Goal: Task Accomplishment & Management: Manage account settings

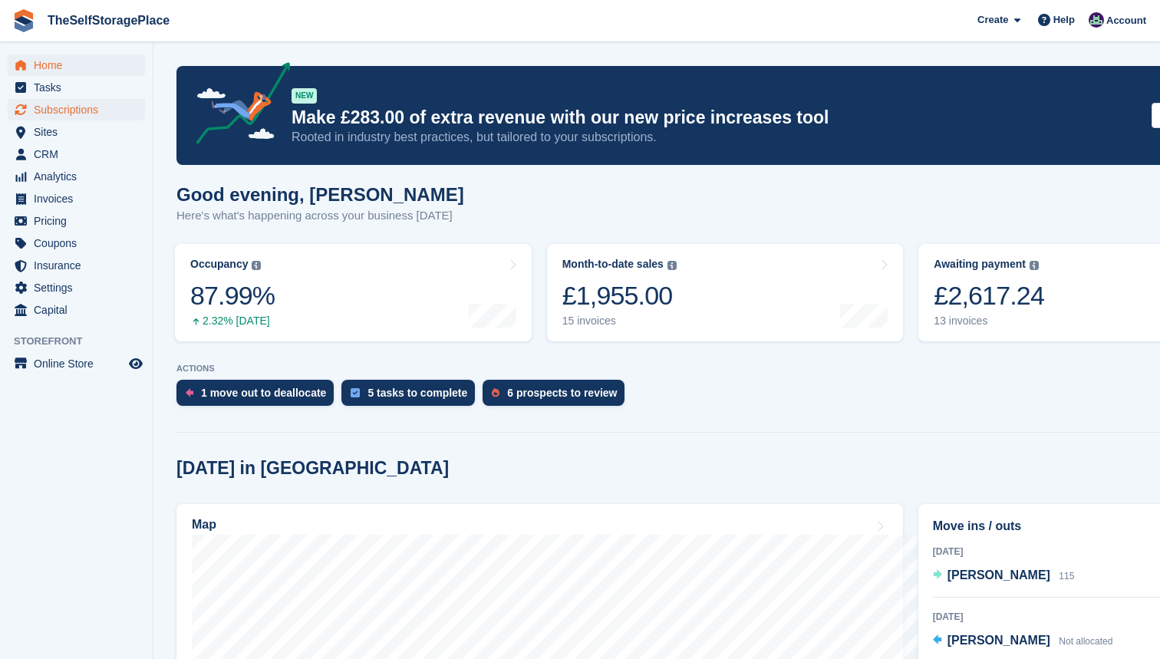
click at [54, 107] on span "Subscriptions" at bounding box center [80, 109] width 92 height 21
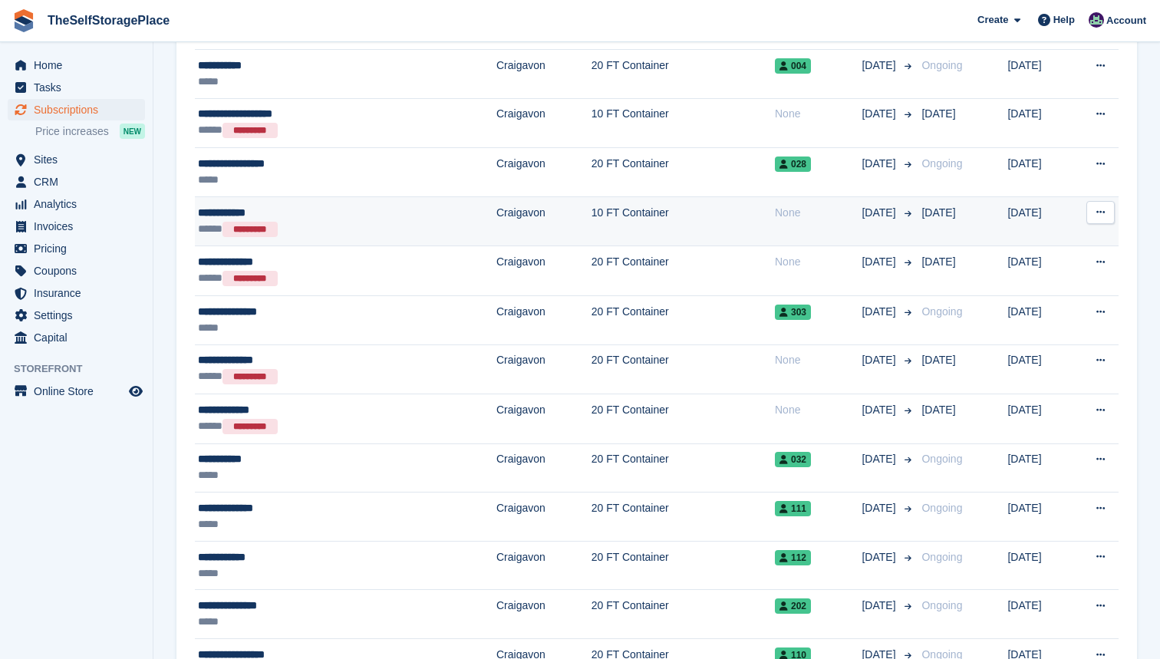
scroll to position [1409, 0]
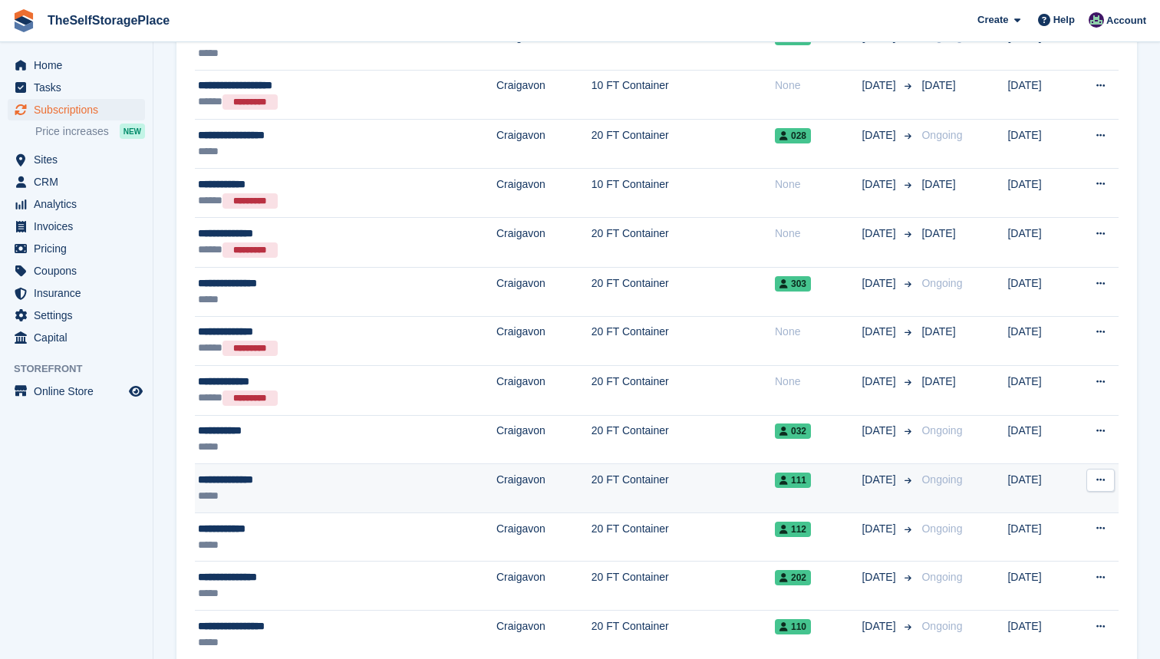
click at [268, 481] on div "**********" at bounding box center [299, 480] width 203 height 16
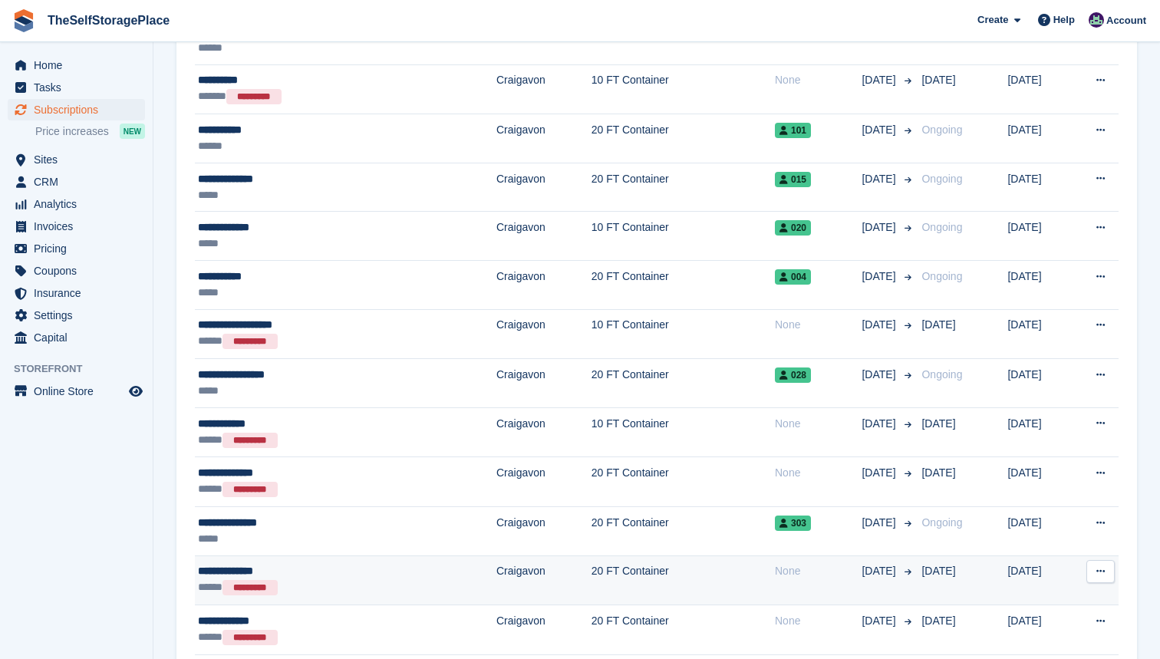
scroll to position [1148, 0]
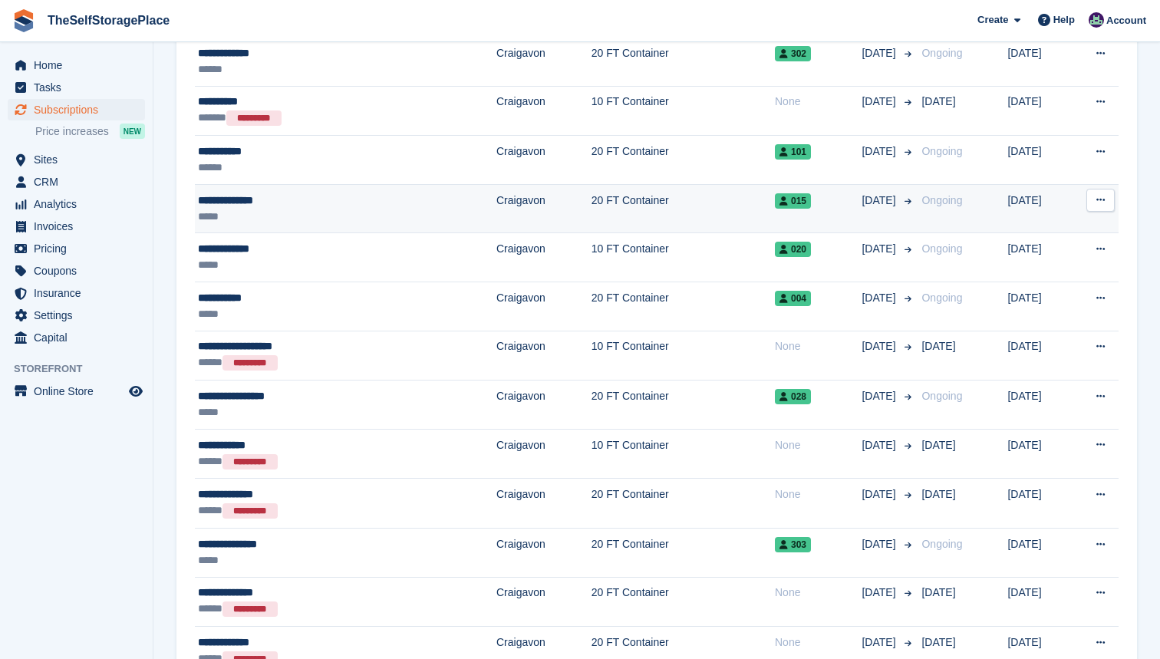
click at [300, 205] on div "**********" at bounding box center [299, 201] width 203 height 16
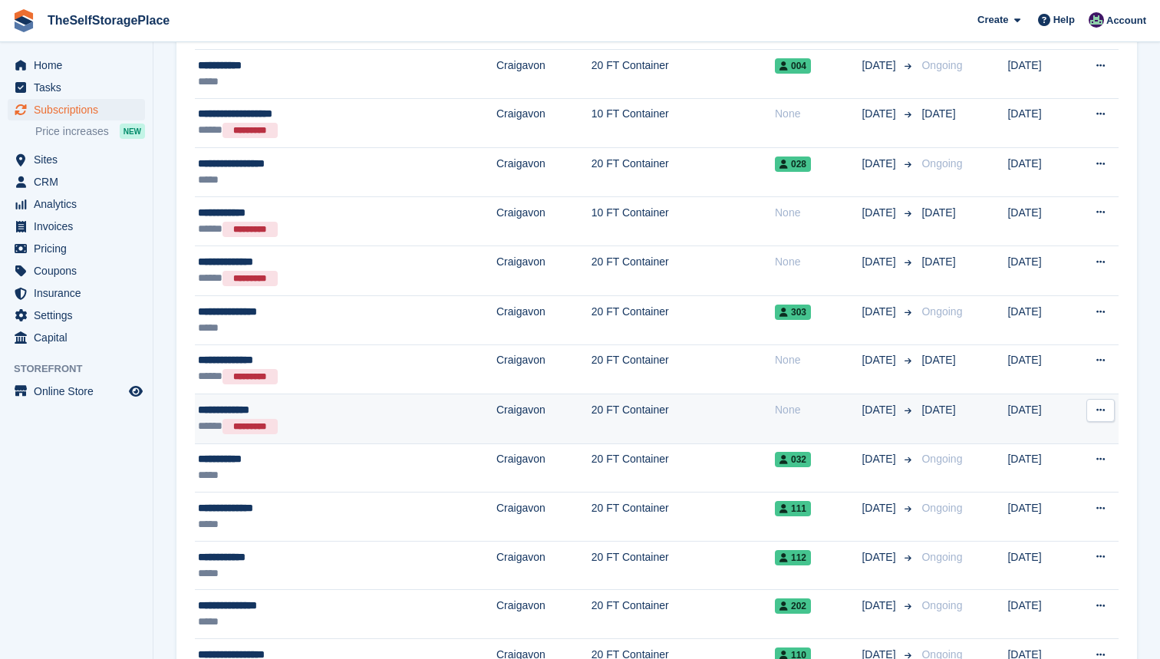
scroll to position [1419, 0]
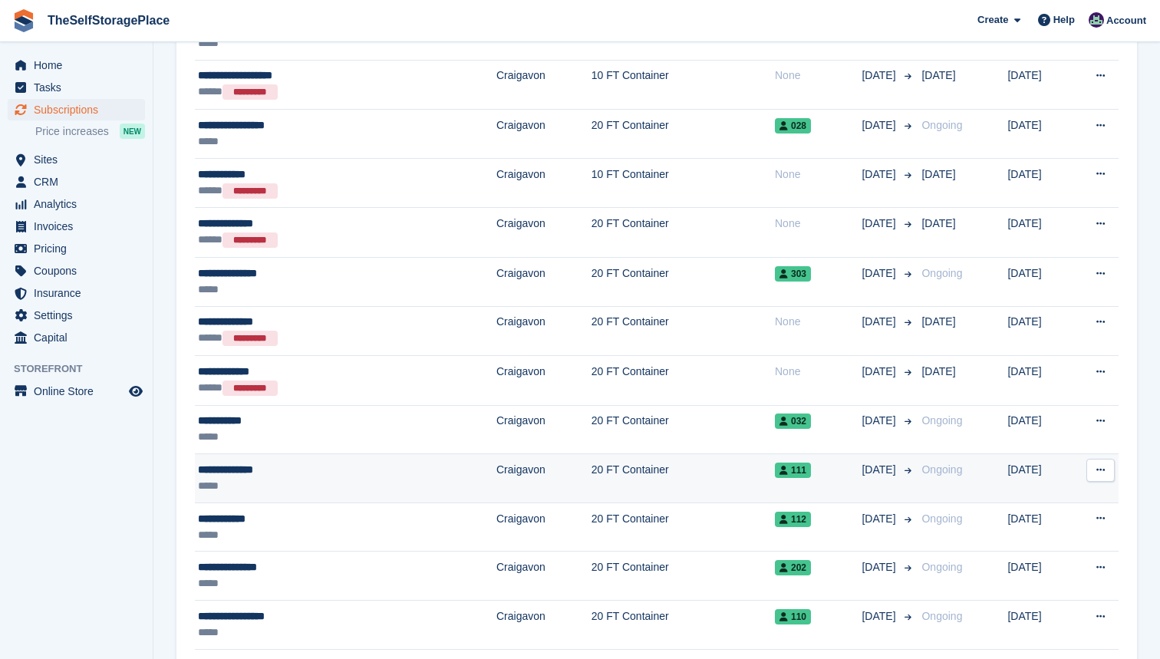
click at [254, 483] on div "*****" at bounding box center [299, 486] width 203 height 16
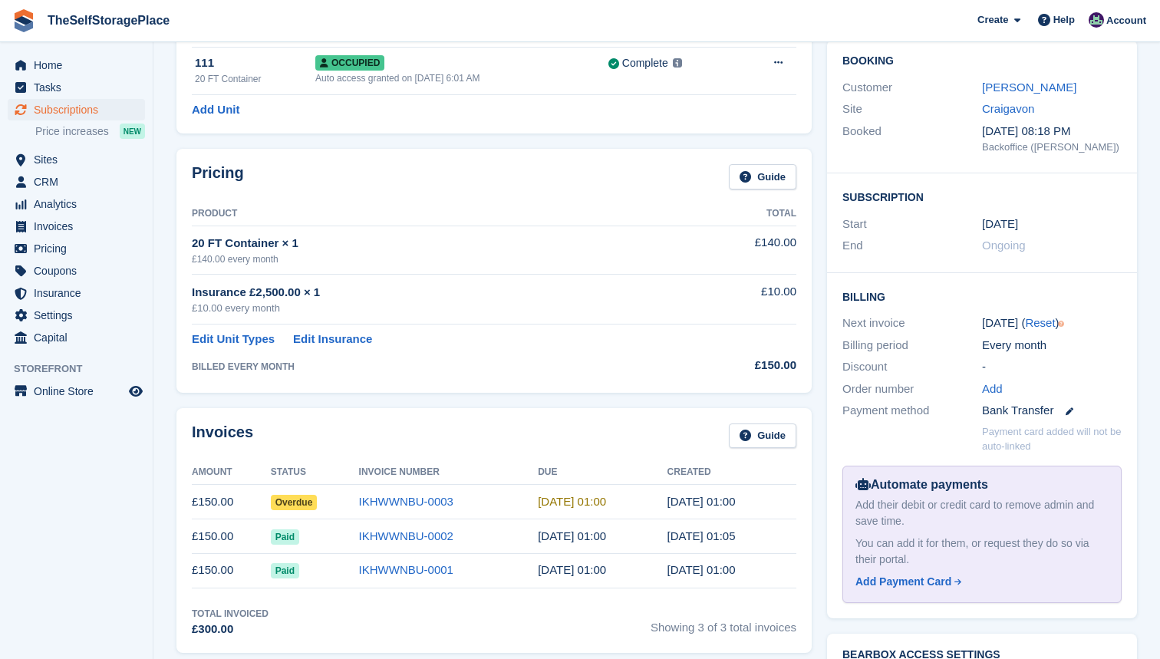
scroll to position [156, 0]
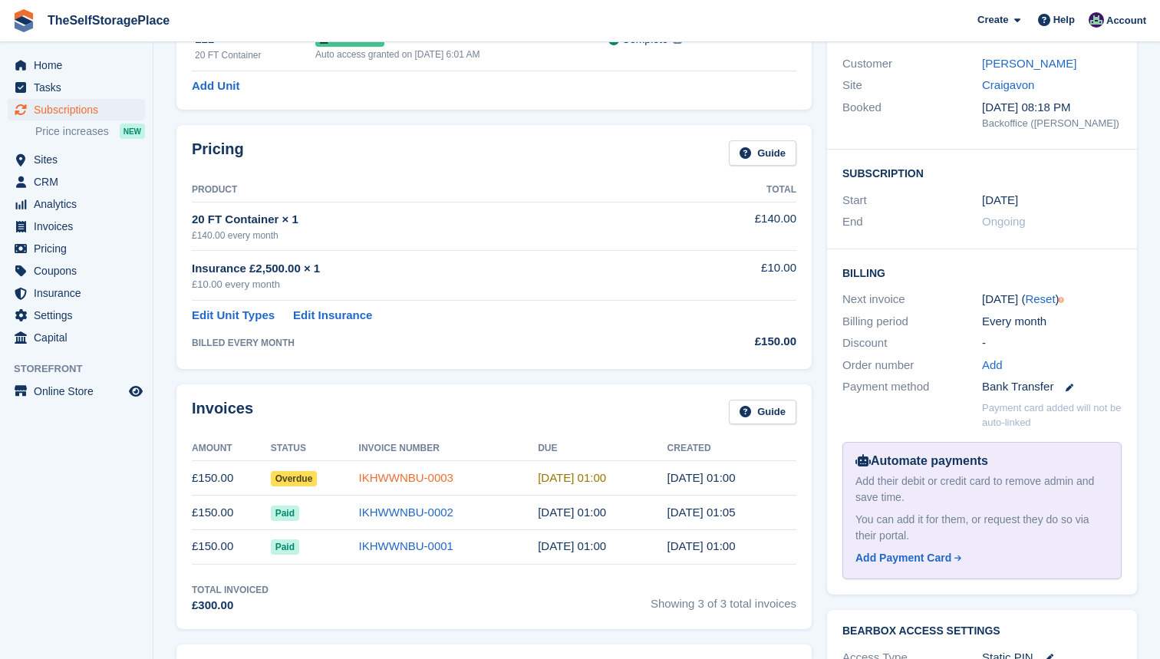
click at [377, 472] on link "IKHWWNBU-0003" at bounding box center [406, 477] width 94 height 13
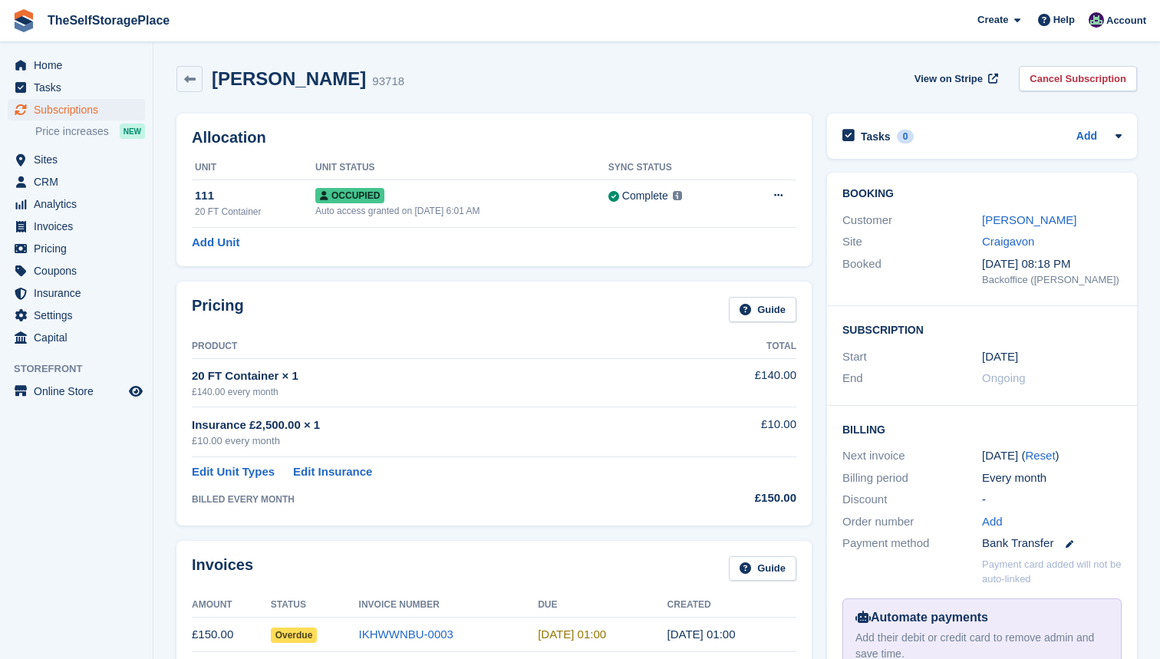
scroll to position [156, 0]
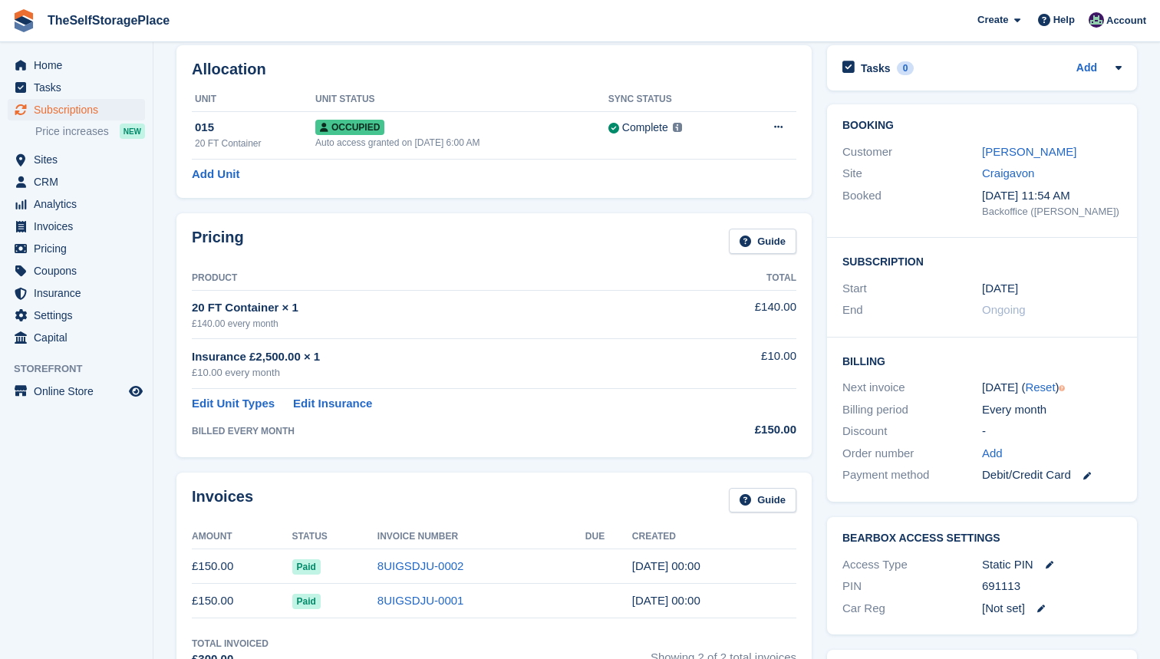
scroll to position [61, 0]
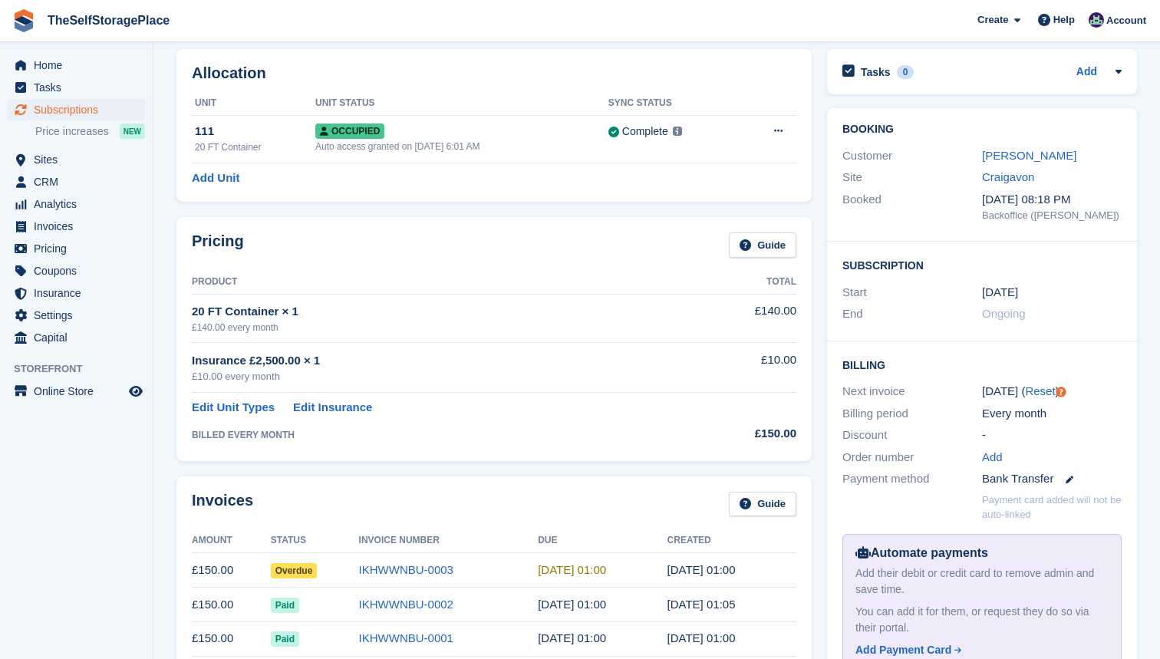
scroll to position [78, 0]
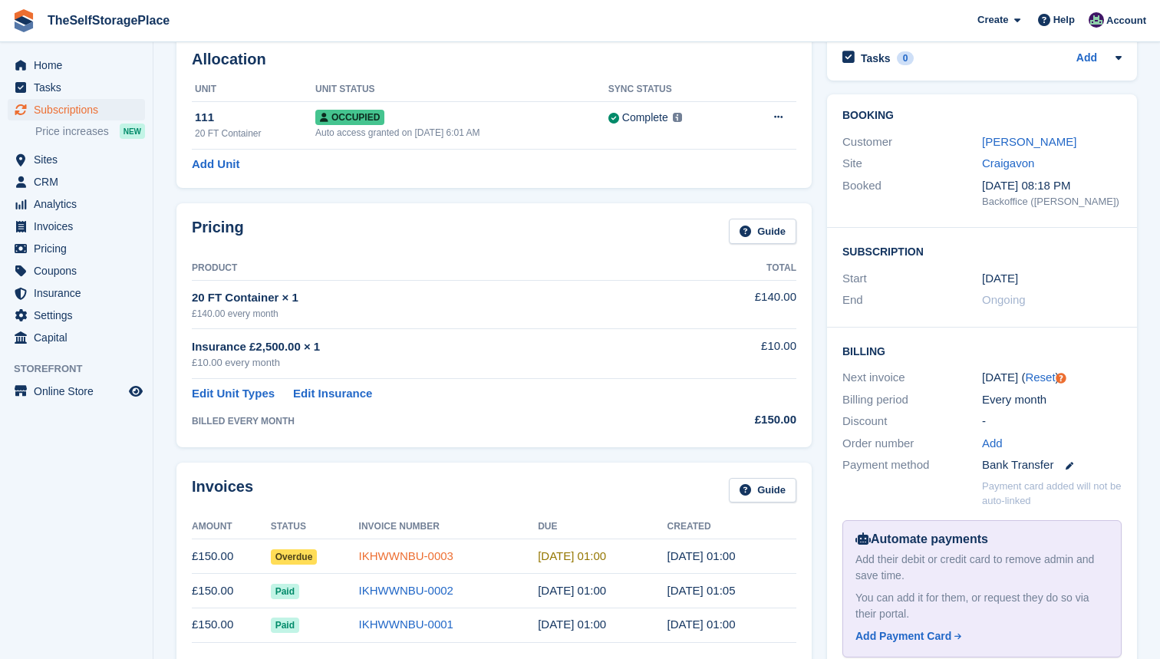
click at [375, 553] on link "IKHWWNBU-0003" at bounding box center [406, 555] width 94 height 13
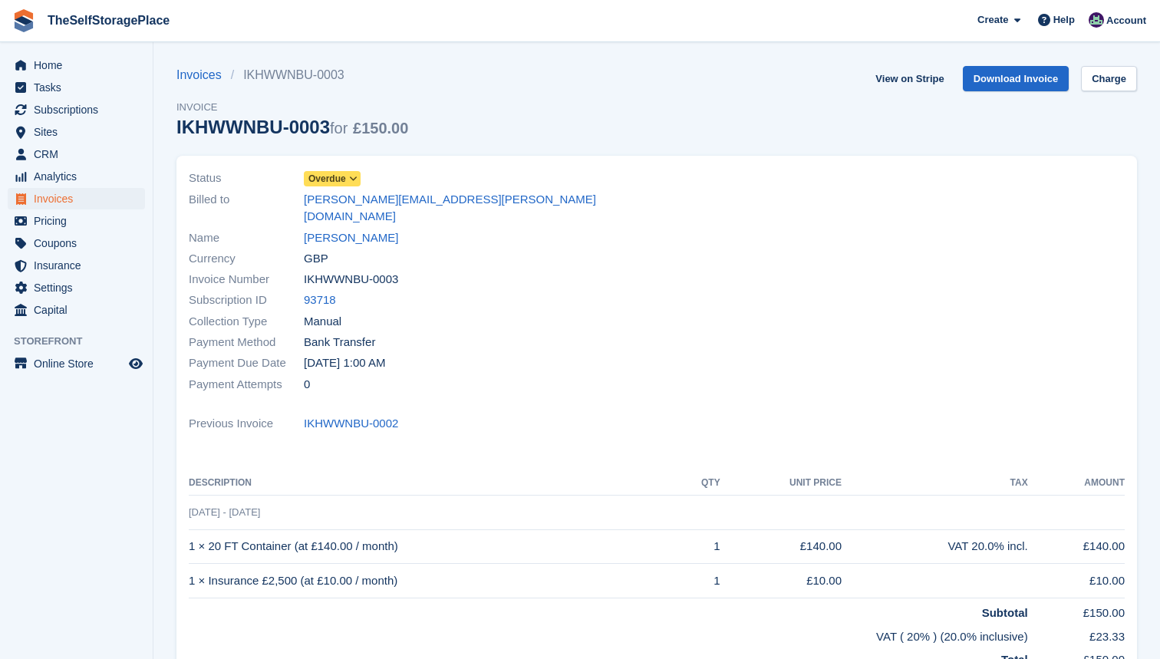
click at [354, 180] on icon at bounding box center [353, 178] width 8 height 9
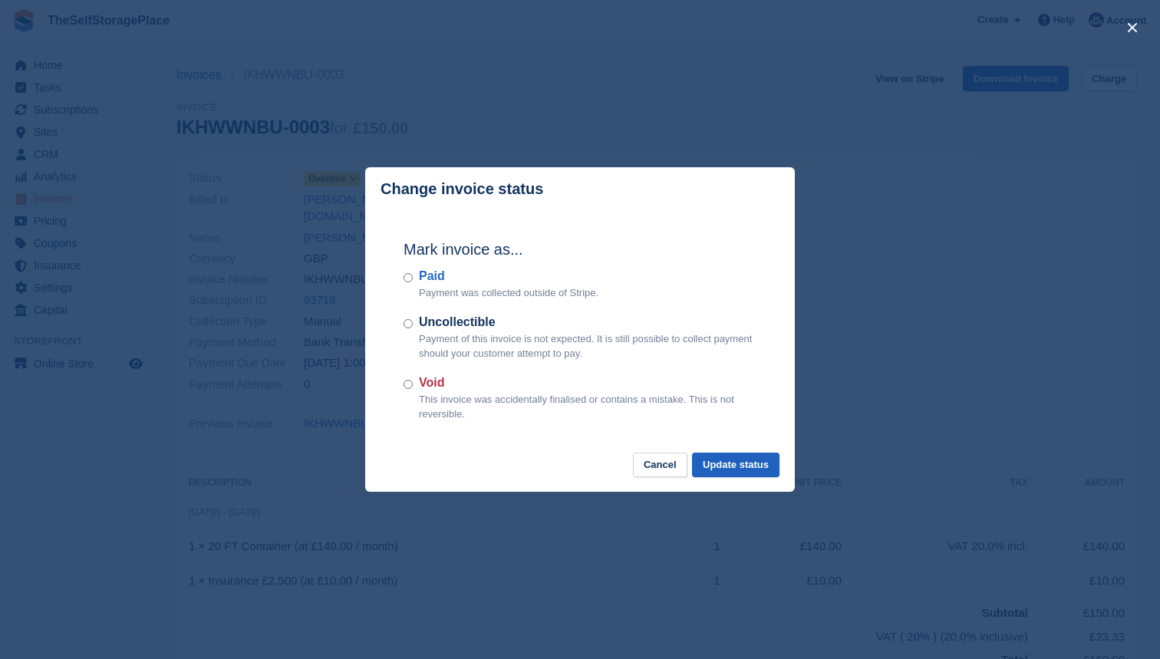
click at [711, 459] on button "Update status" at bounding box center [735, 465] width 87 height 25
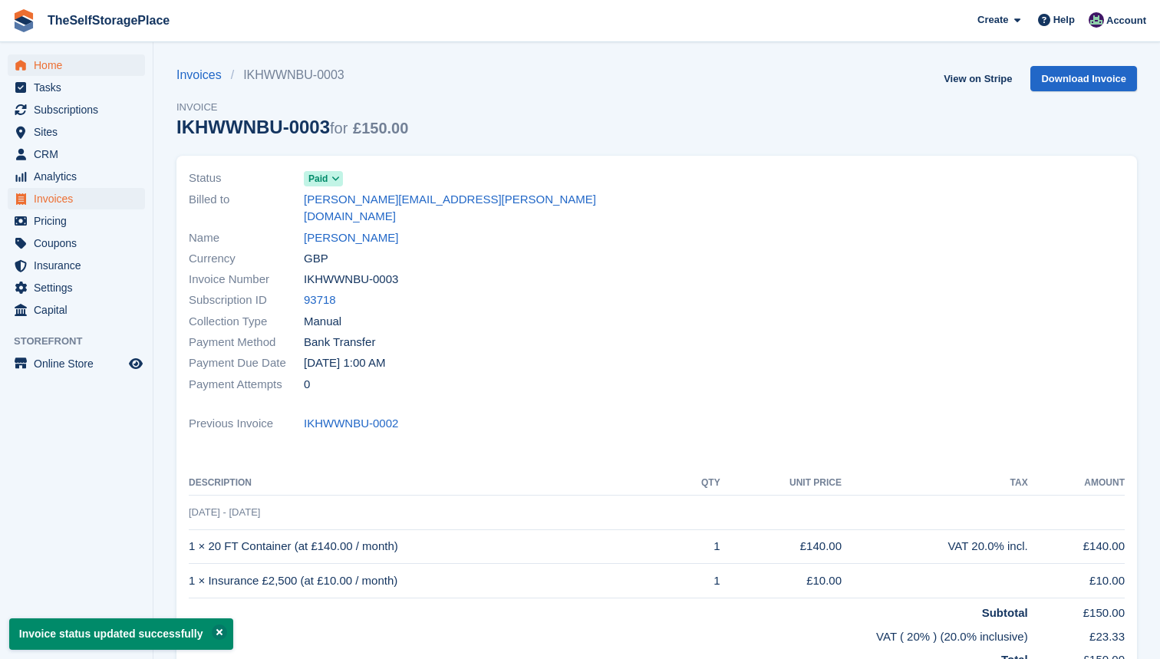
click at [77, 62] on span "Home" at bounding box center [80, 64] width 92 height 21
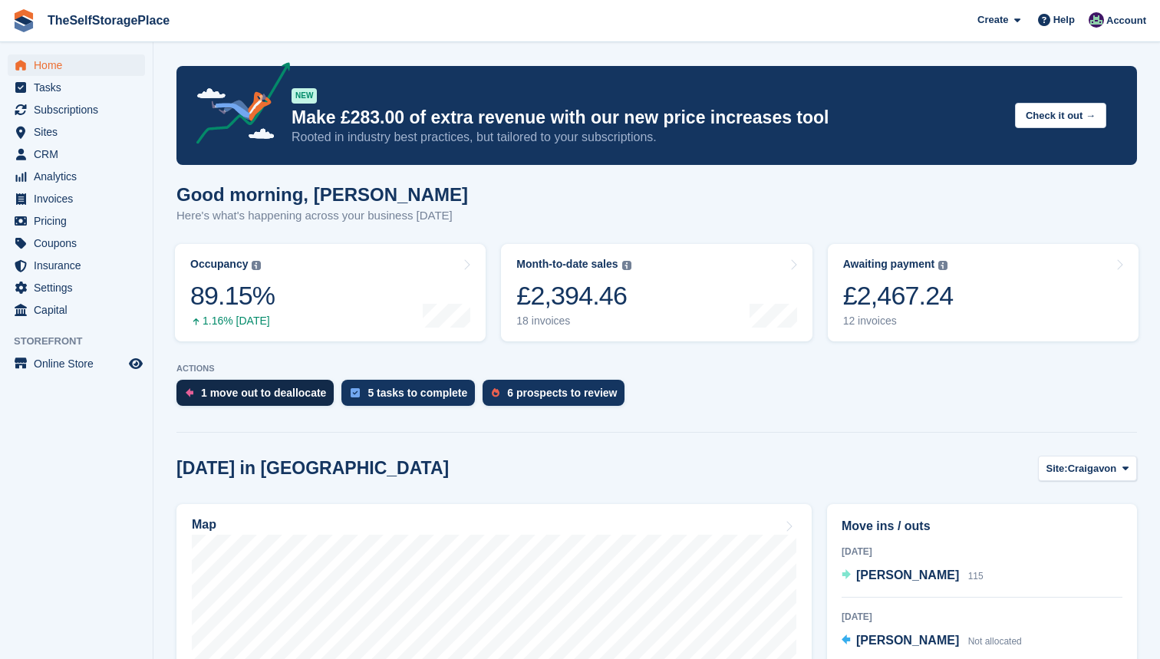
click at [288, 380] on link "1 move out to deallocate" at bounding box center [258, 397] width 165 height 34
click at [522, 384] on div "6 prospects to review" at bounding box center [553, 393] width 142 height 26
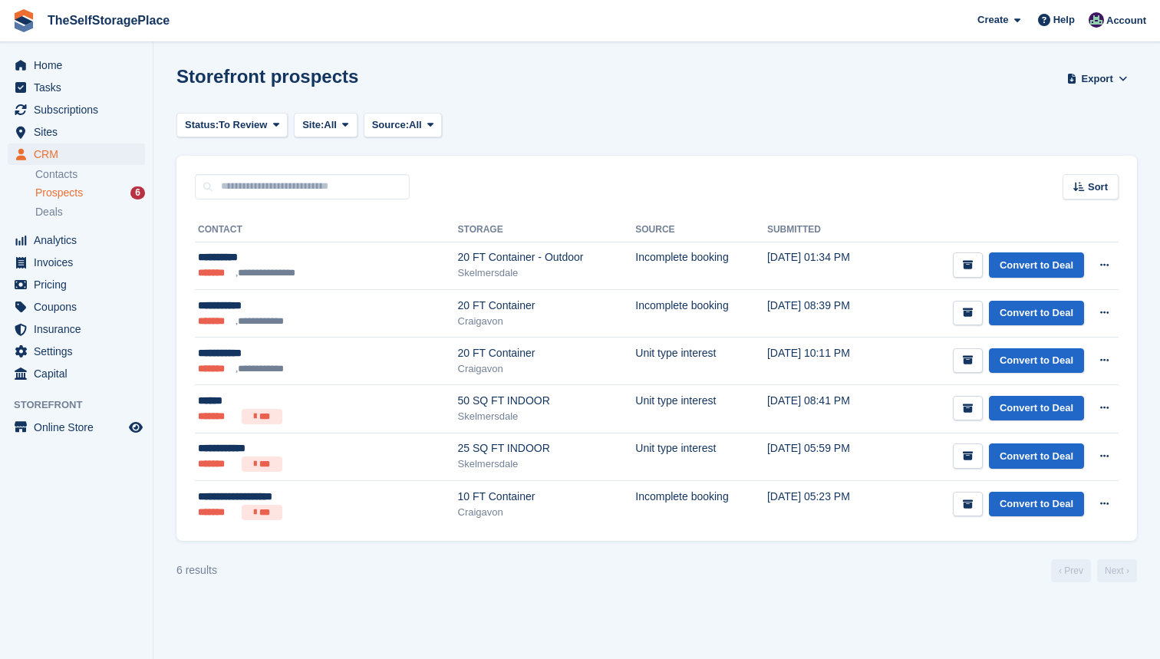
click at [755, 61] on section "Storefront prospects Export Export Prospects Export a CSV of all Prospects whic…" at bounding box center [656, 329] width 1006 height 659
click at [1061, 21] on span "Help" at bounding box center [1063, 19] width 21 height 15
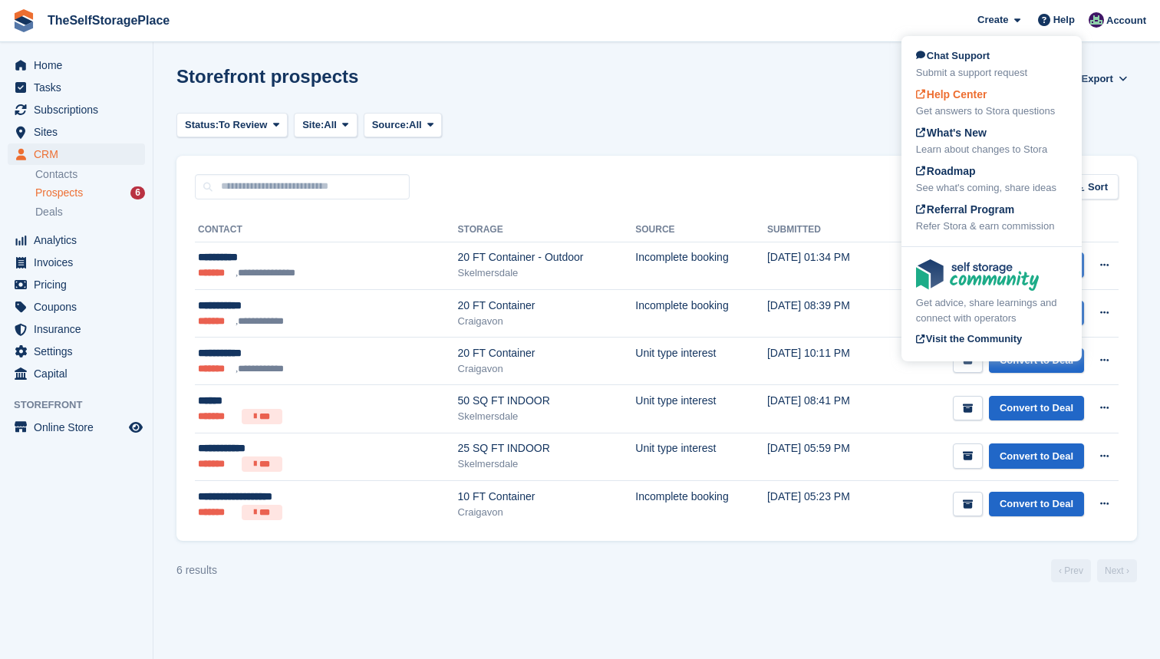
click at [986, 91] on span "Help Center" at bounding box center [951, 94] width 71 height 12
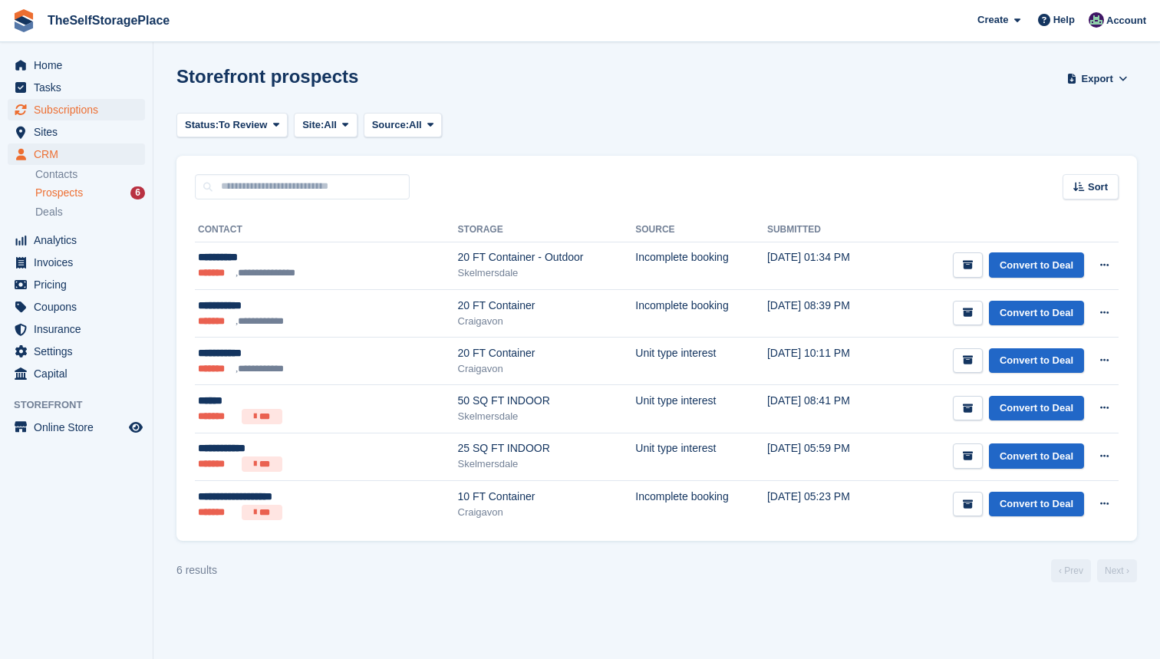
click at [48, 110] on span "Subscriptions" at bounding box center [80, 109] width 92 height 21
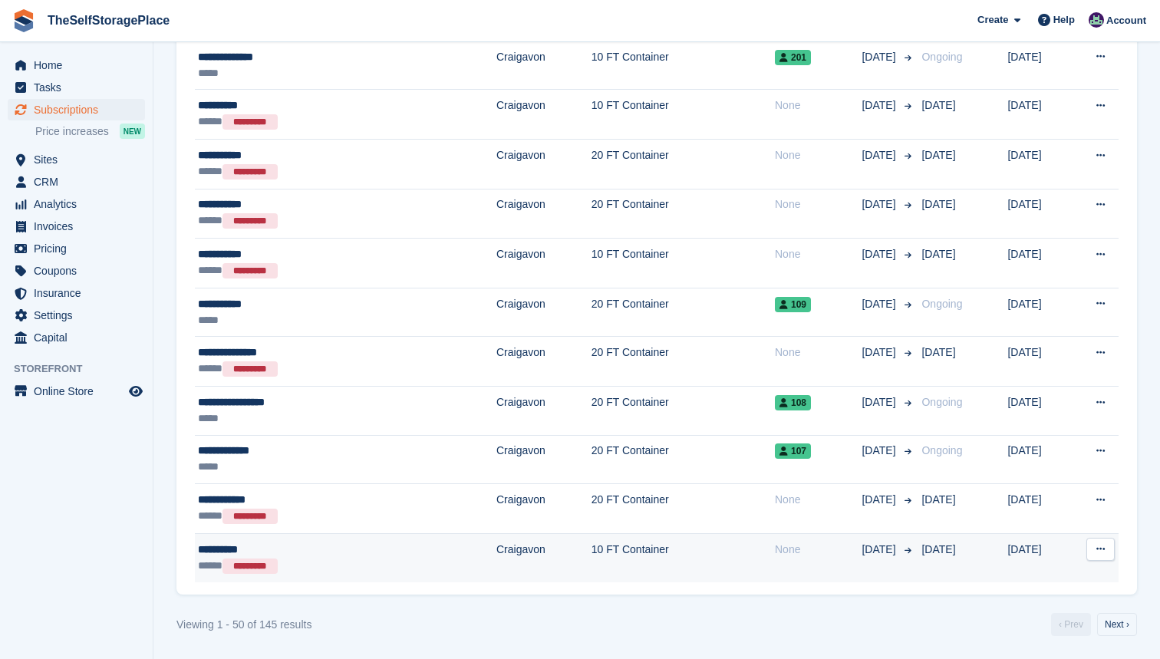
scroll to position [2126, 0]
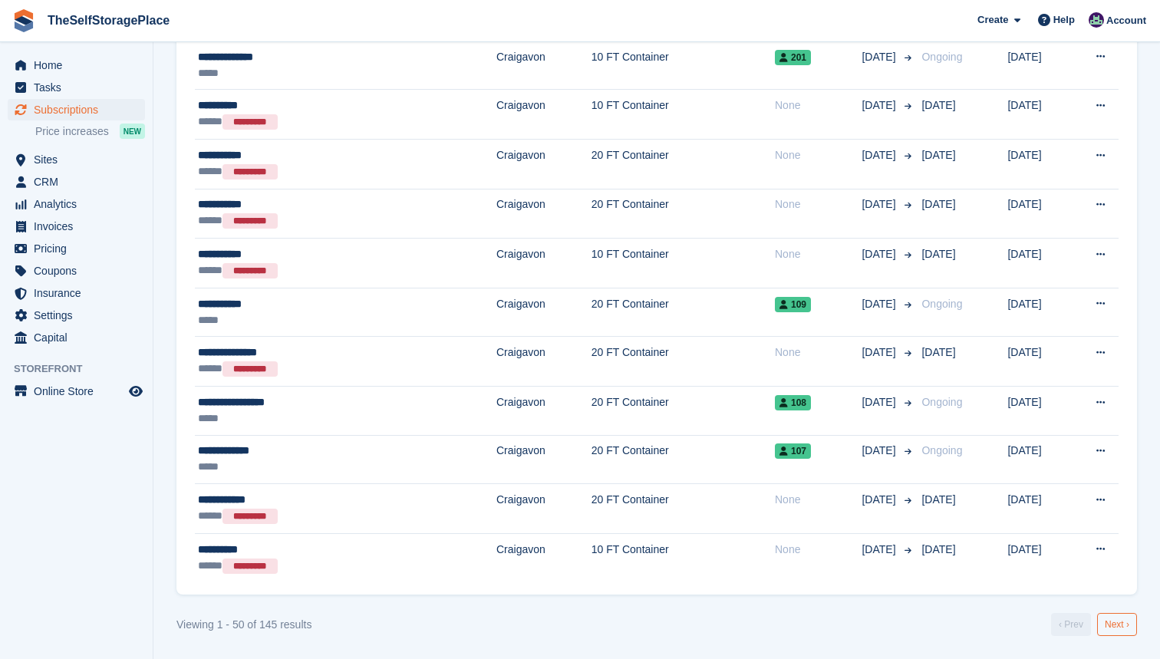
click at [1122, 624] on link "Next ›" at bounding box center [1117, 624] width 40 height 23
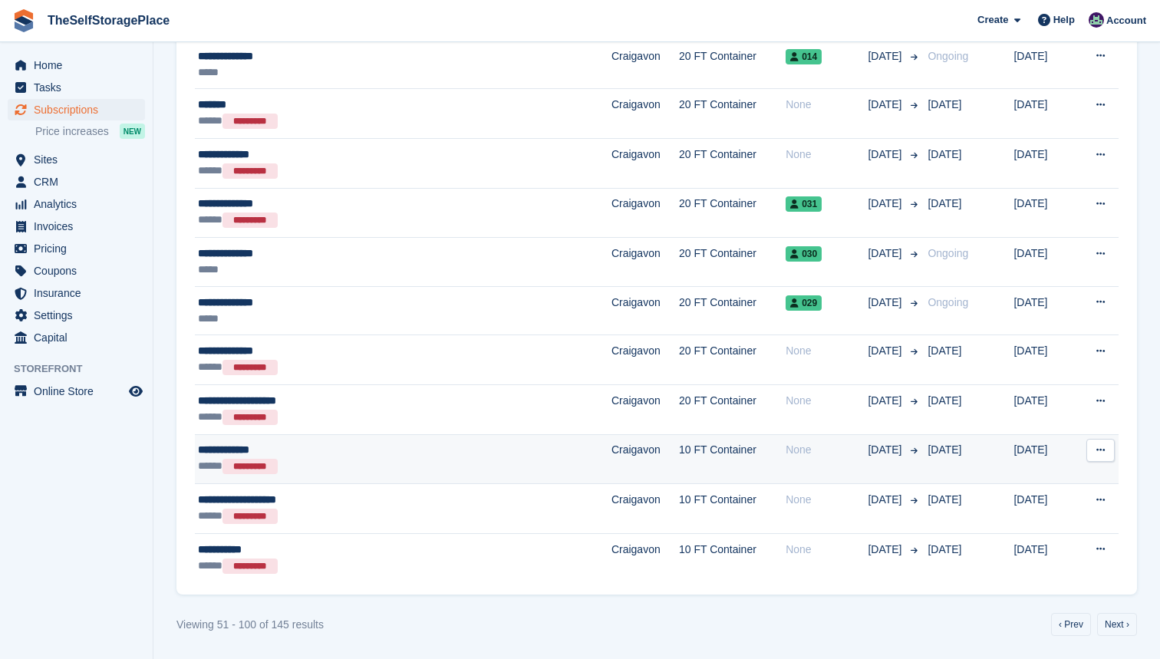
scroll to position [2132, 0]
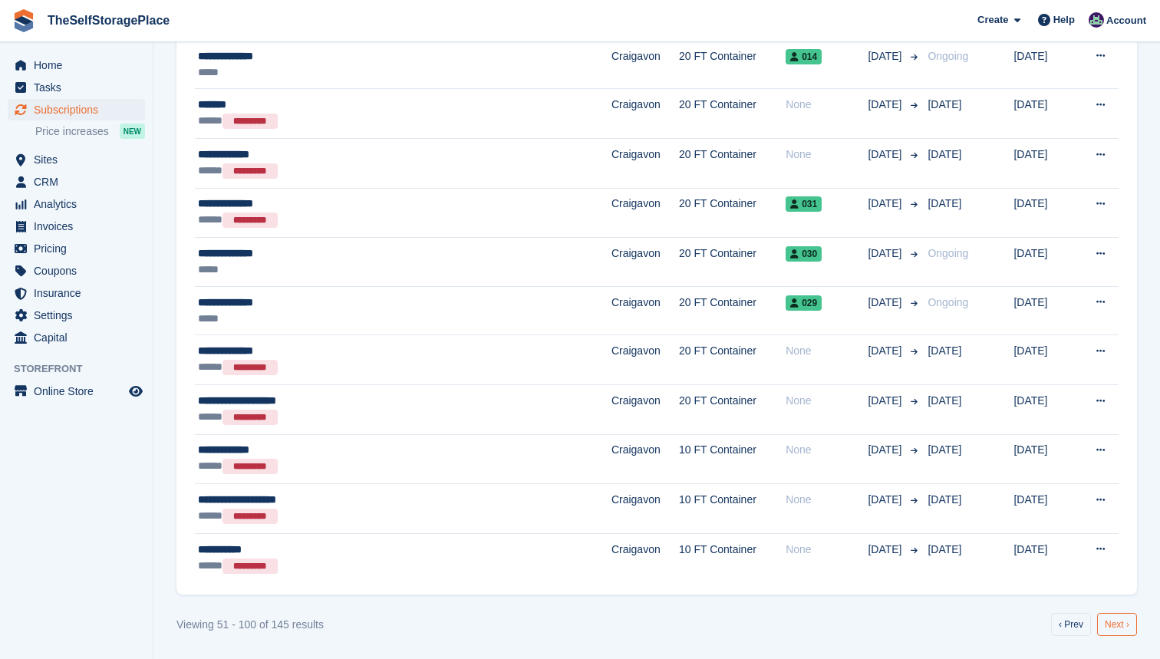
click at [1114, 617] on link "Next ›" at bounding box center [1117, 624] width 40 height 23
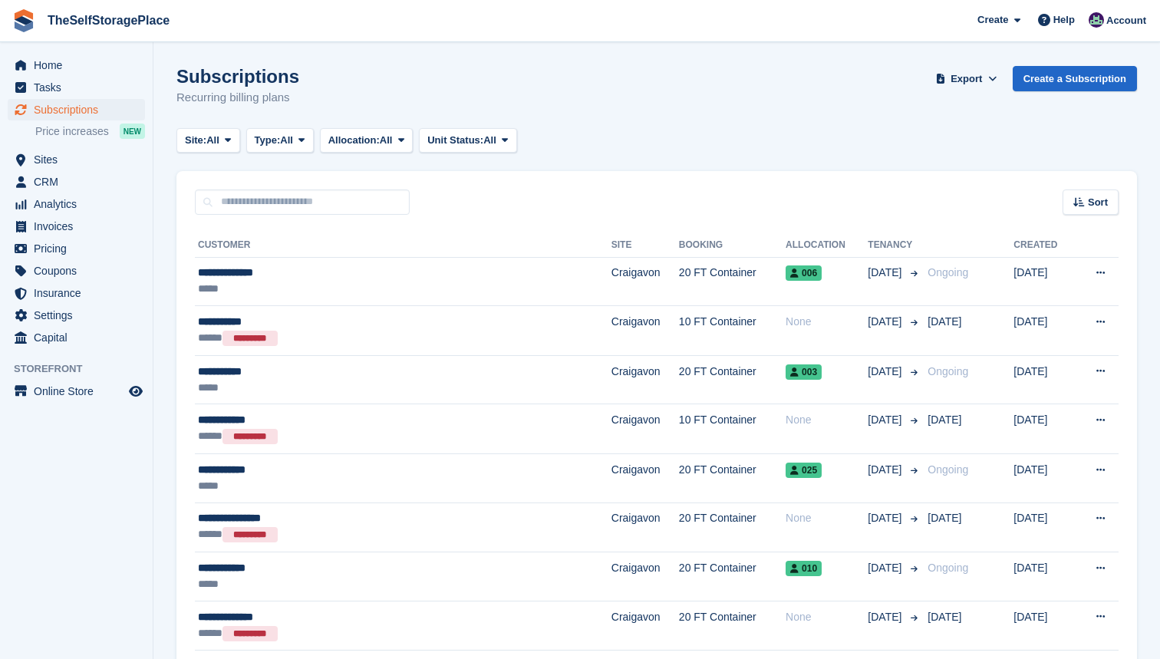
click at [286, 198] on input "text" at bounding box center [302, 201] width 215 height 25
type input "******"
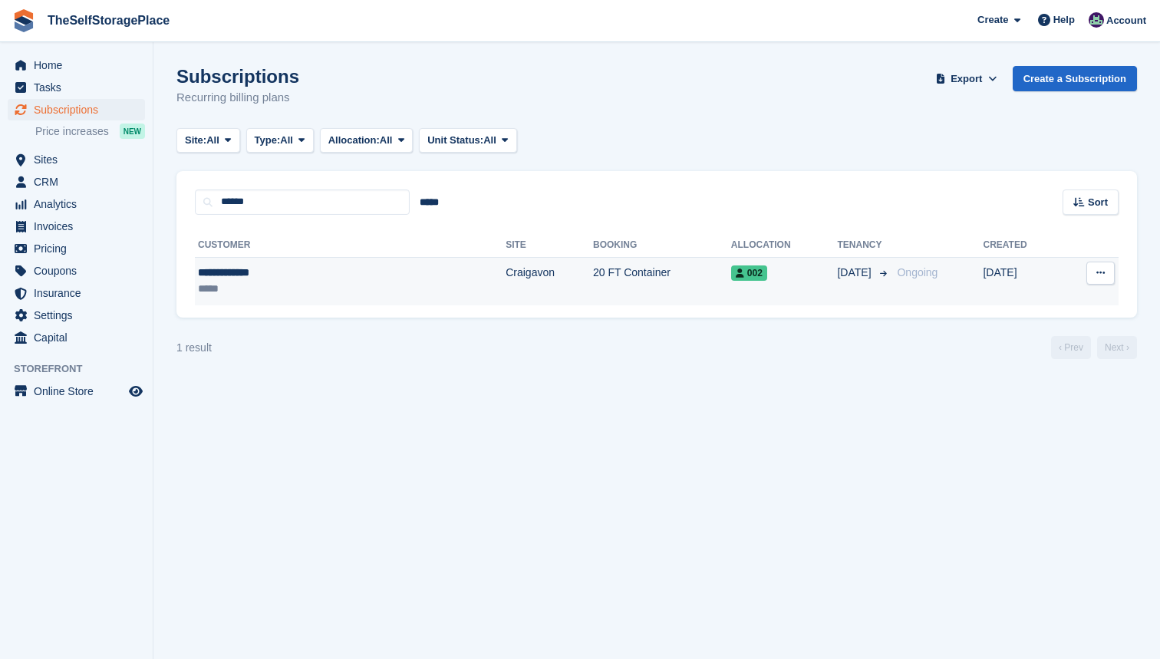
click at [272, 268] on div "**********" at bounding box center [283, 273] width 171 height 16
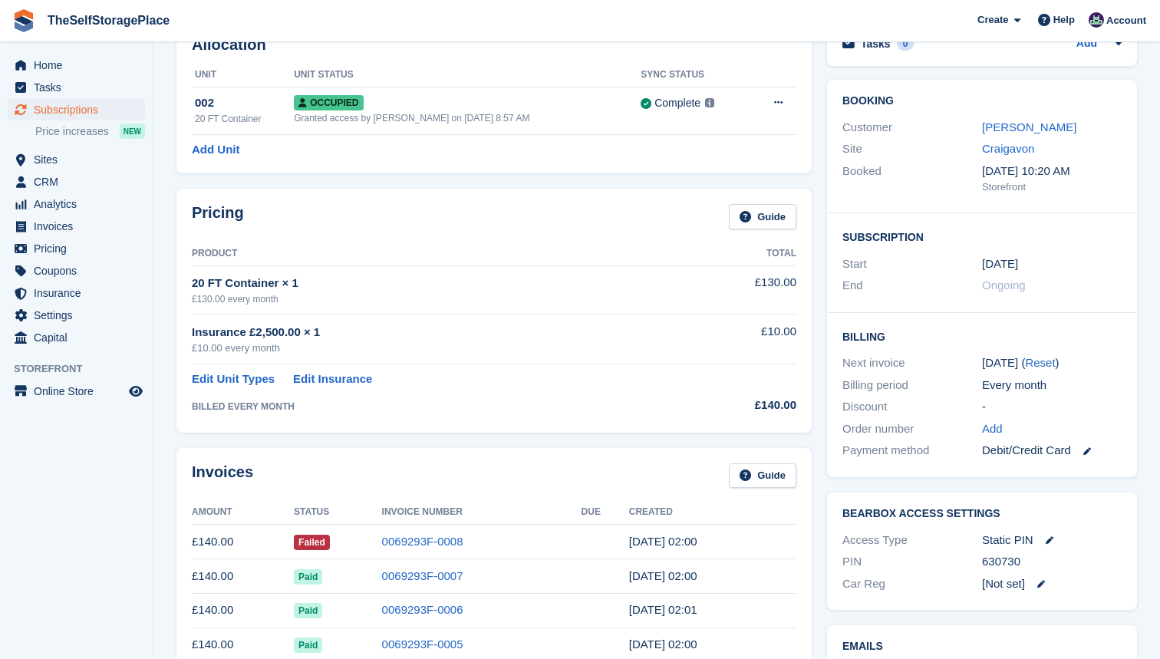
scroll to position [341, 0]
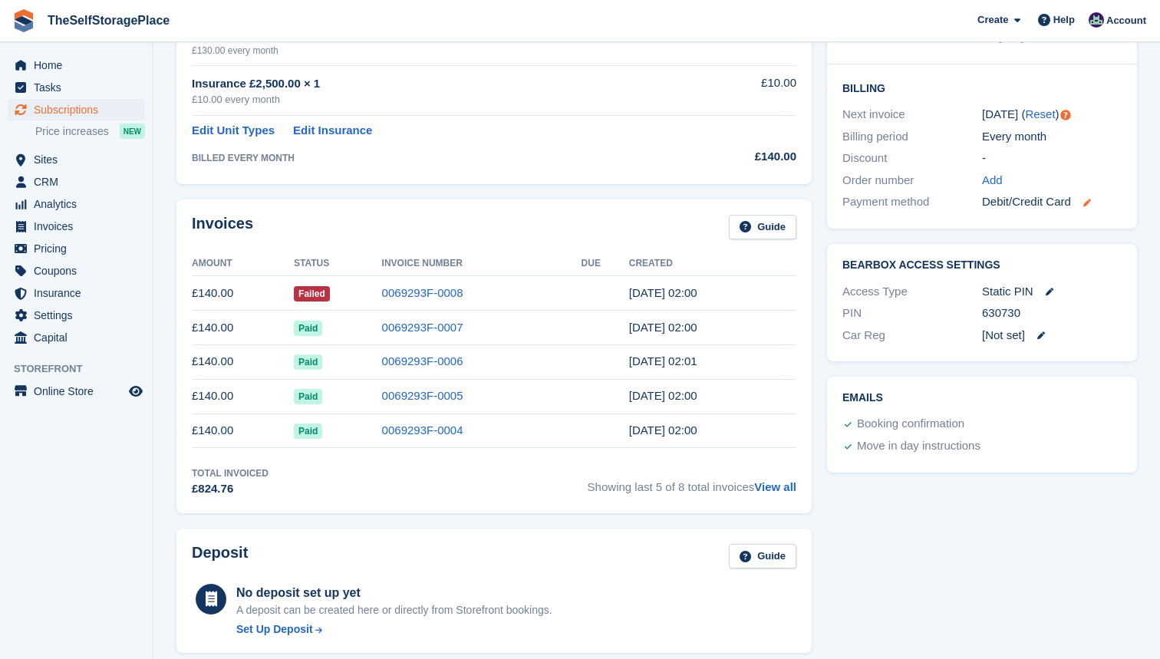
click at [1091, 199] on icon at bounding box center [1087, 203] width 8 height 8
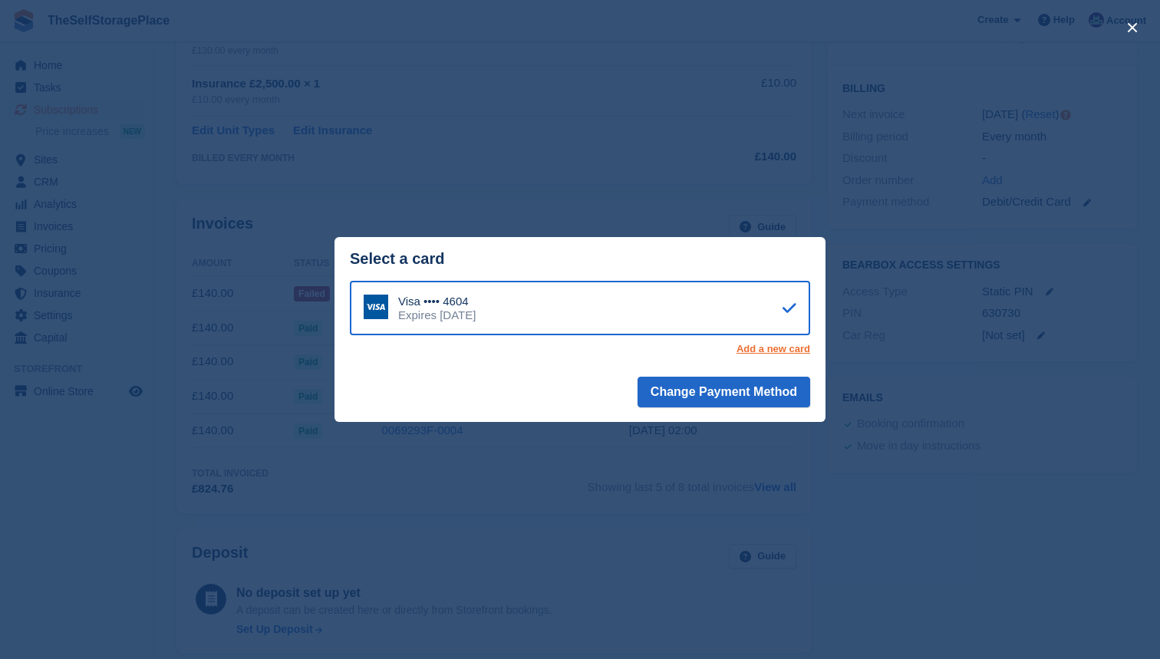
click at [769, 349] on link "Add a new card" at bounding box center [773, 349] width 74 height 12
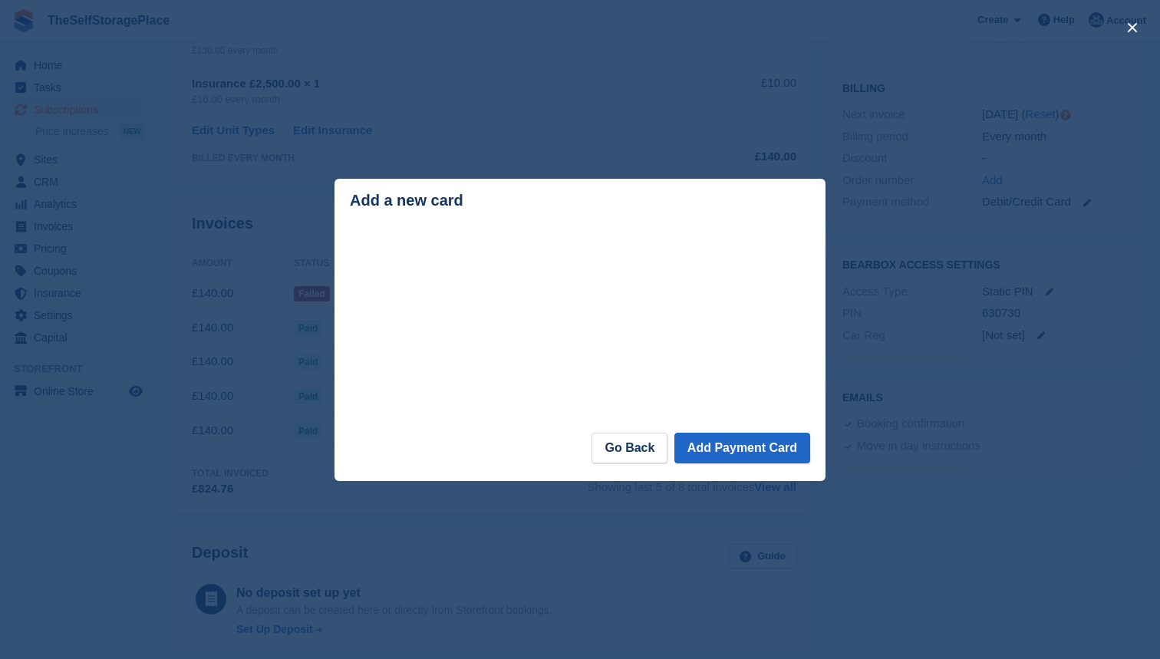
click at [430, 58] on div "close" at bounding box center [580, 329] width 1160 height 659
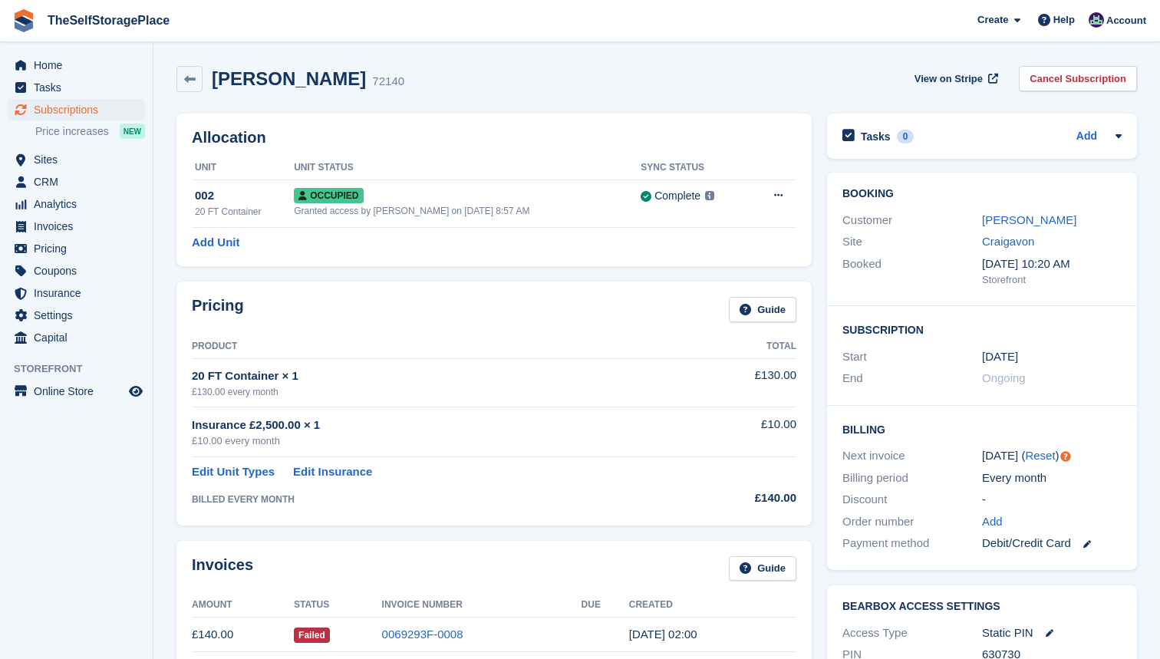
scroll to position [0, 0]
click at [1009, 219] on link "[PERSON_NAME]" at bounding box center [1029, 219] width 94 height 13
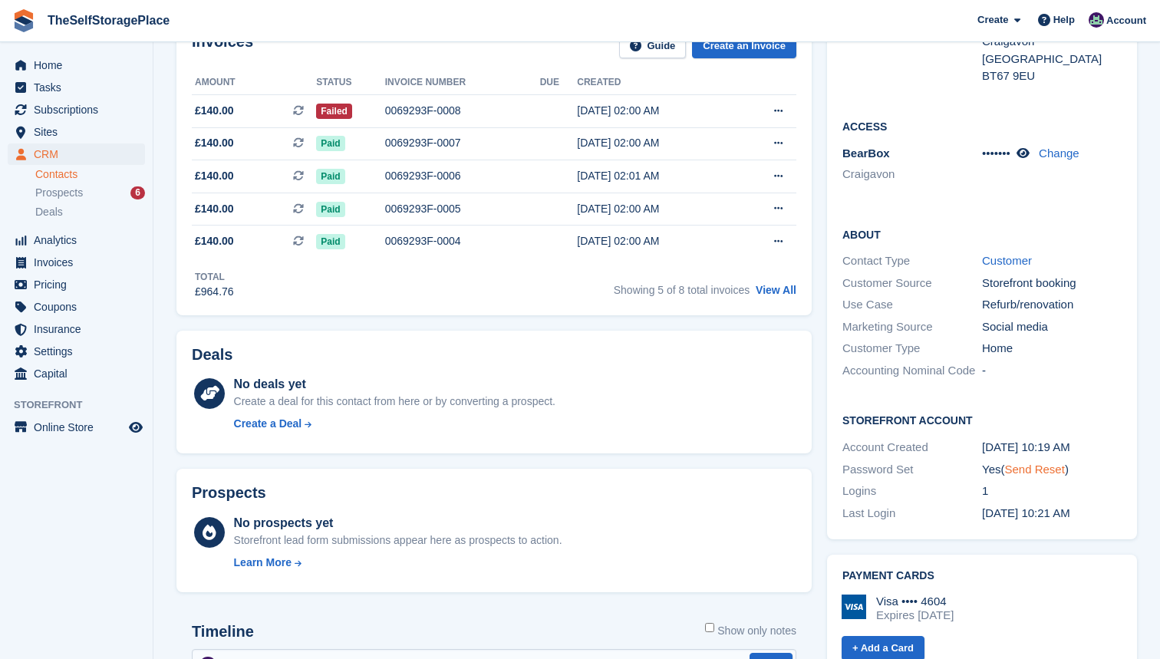
scroll to position [275, 0]
